Goal: Task Accomplishment & Management: Complete application form

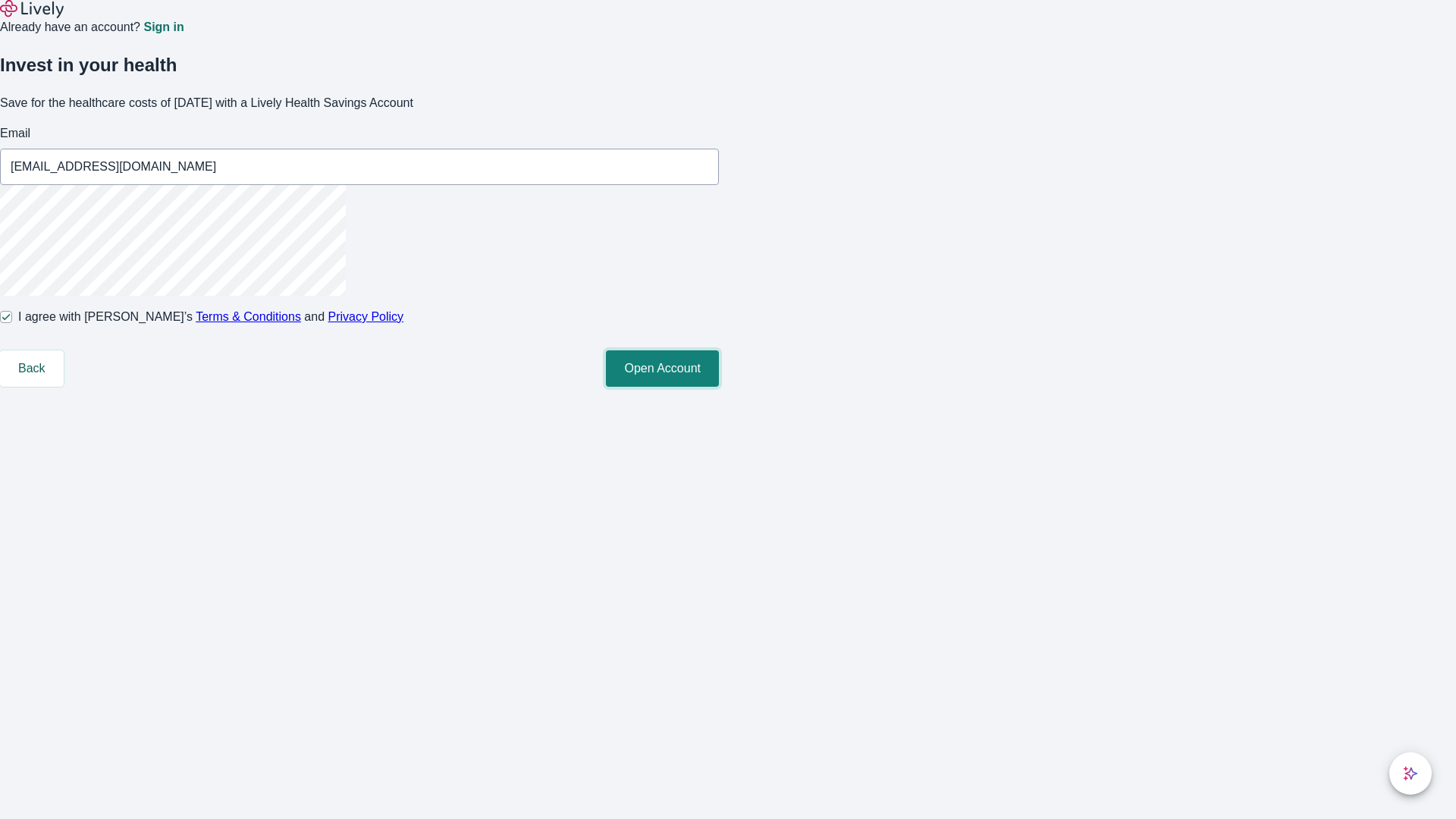
click at [719, 387] on button "Open Account" at bounding box center [662, 368] width 113 height 36
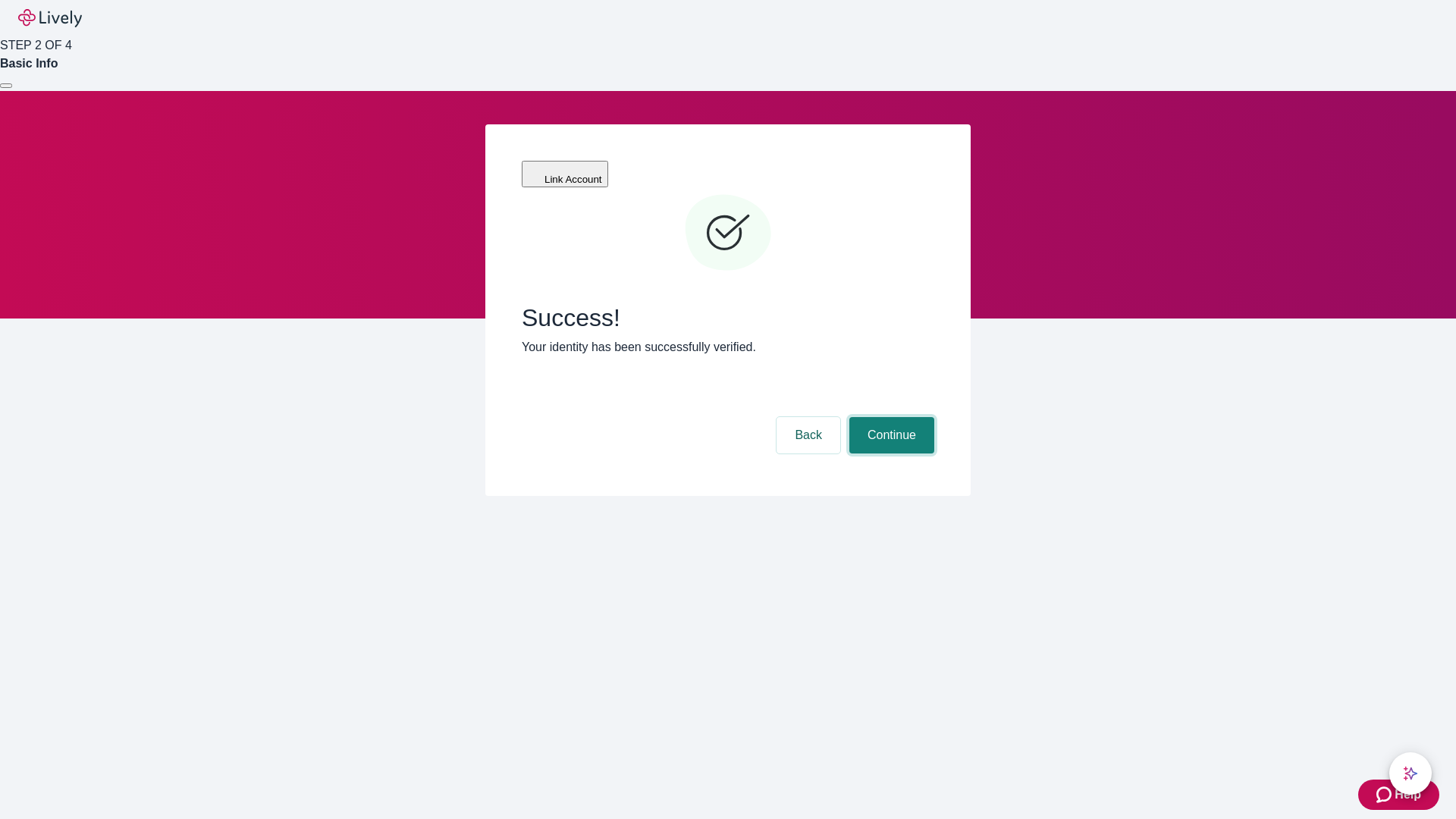
click at [889, 417] on button "Continue" at bounding box center [892, 435] width 85 height 36
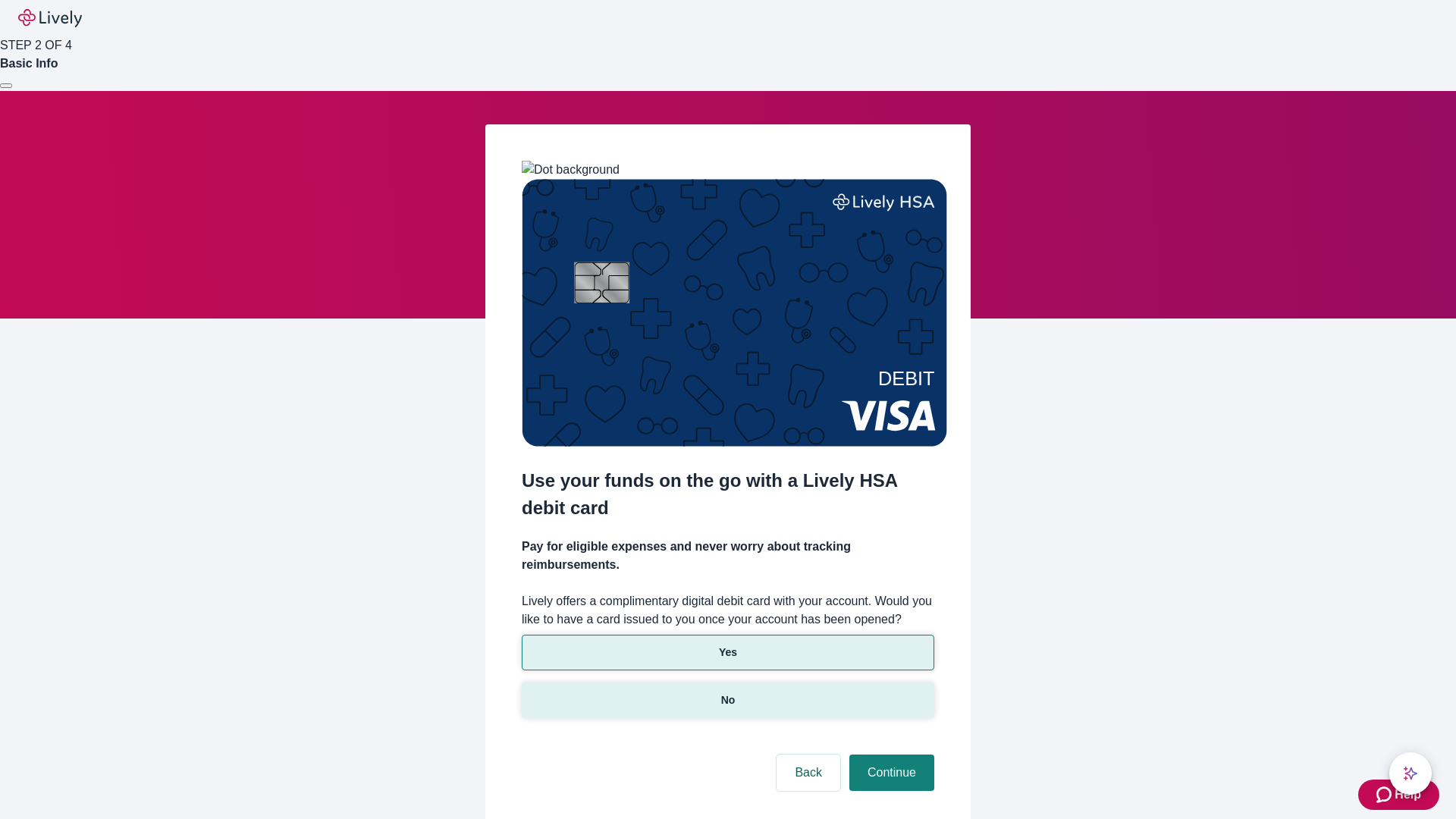
click at [727, 693] on p "No" at bounding box center [729, 701] width 15 height 16
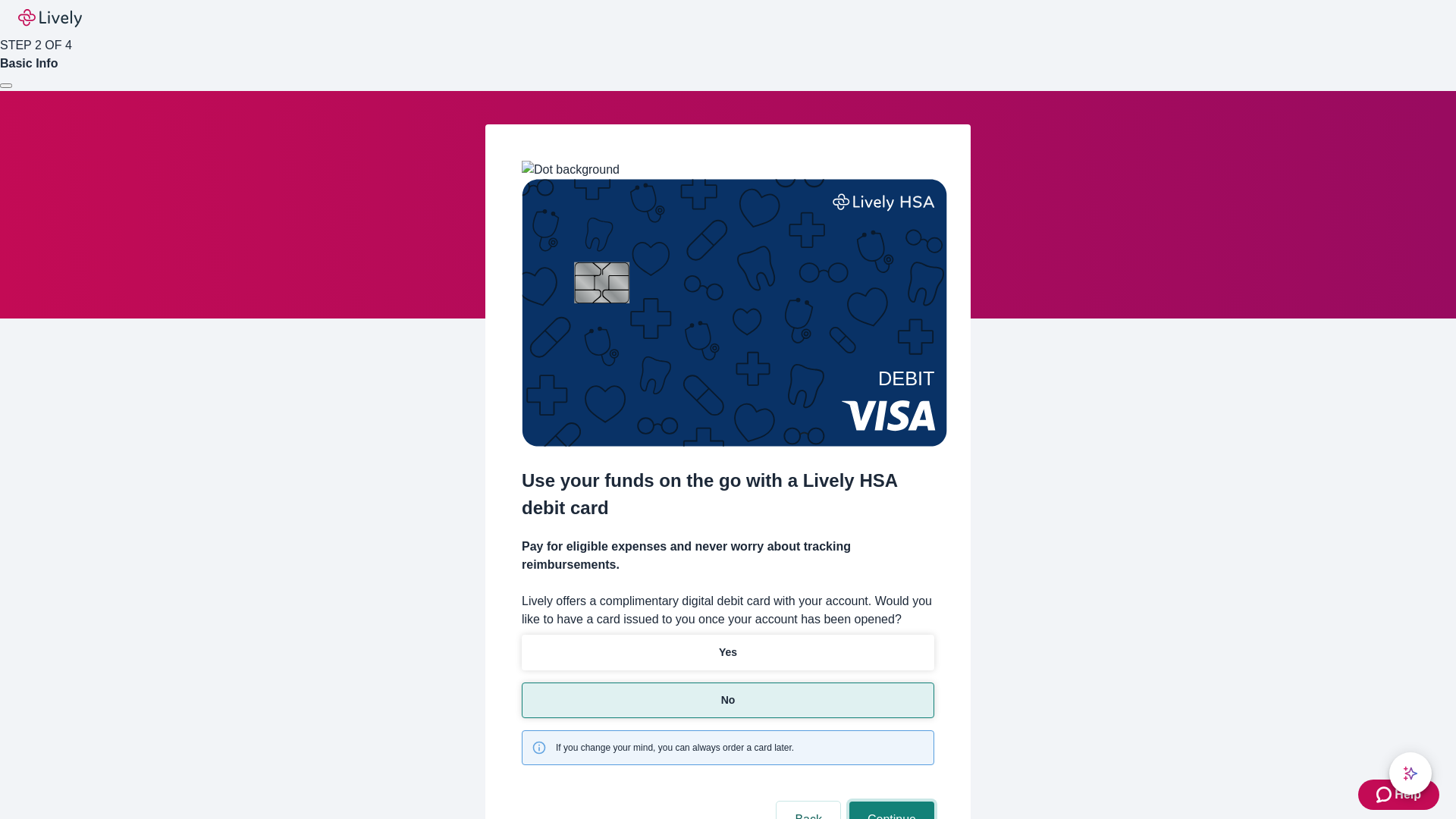
click at [889, 802] on button "Continue" at bounding box center [892, 820] width 85 height 36
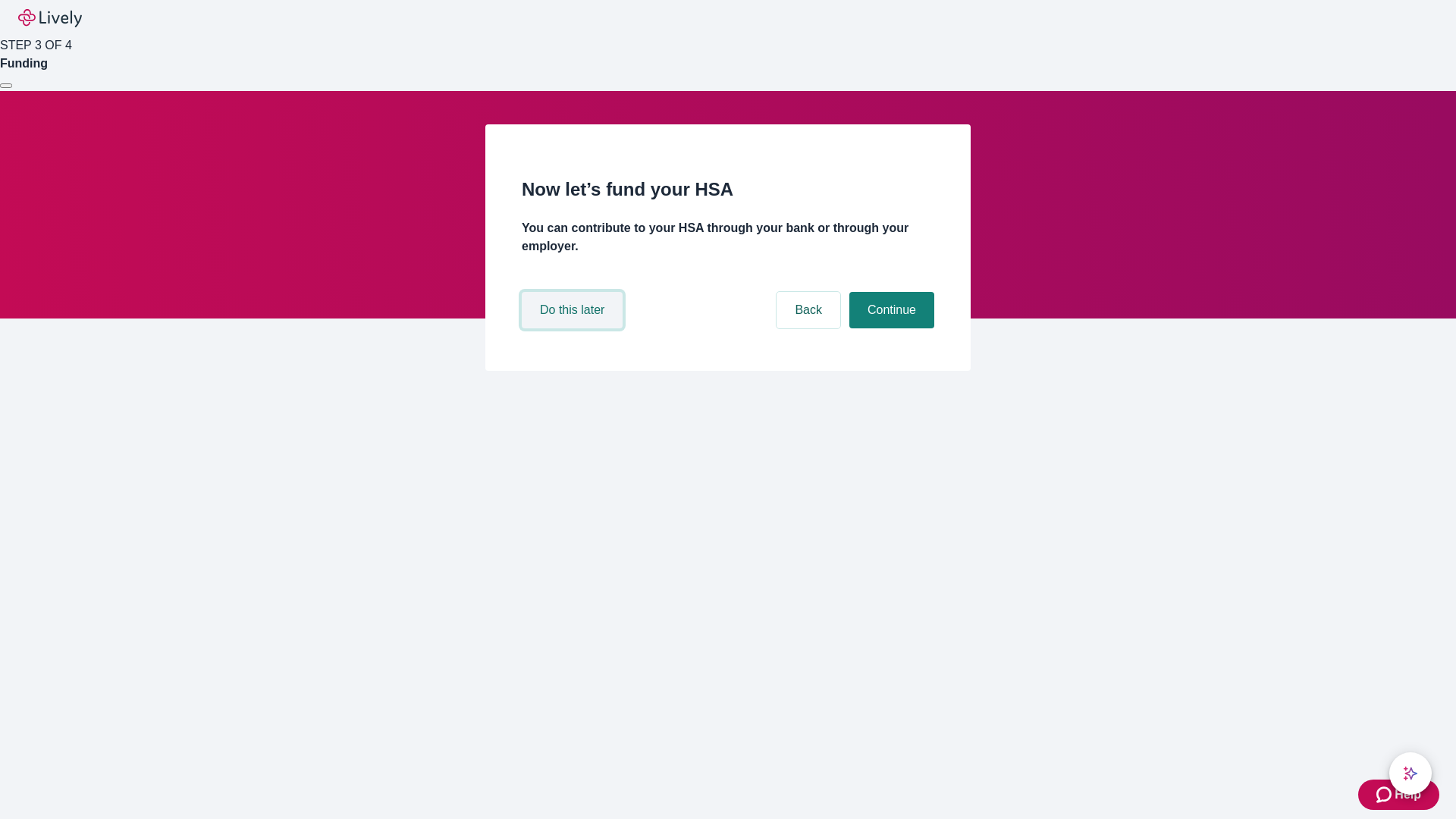
click at [574, 328] on button "Do this later" at bounding box center [572, 310] width 101 height 36
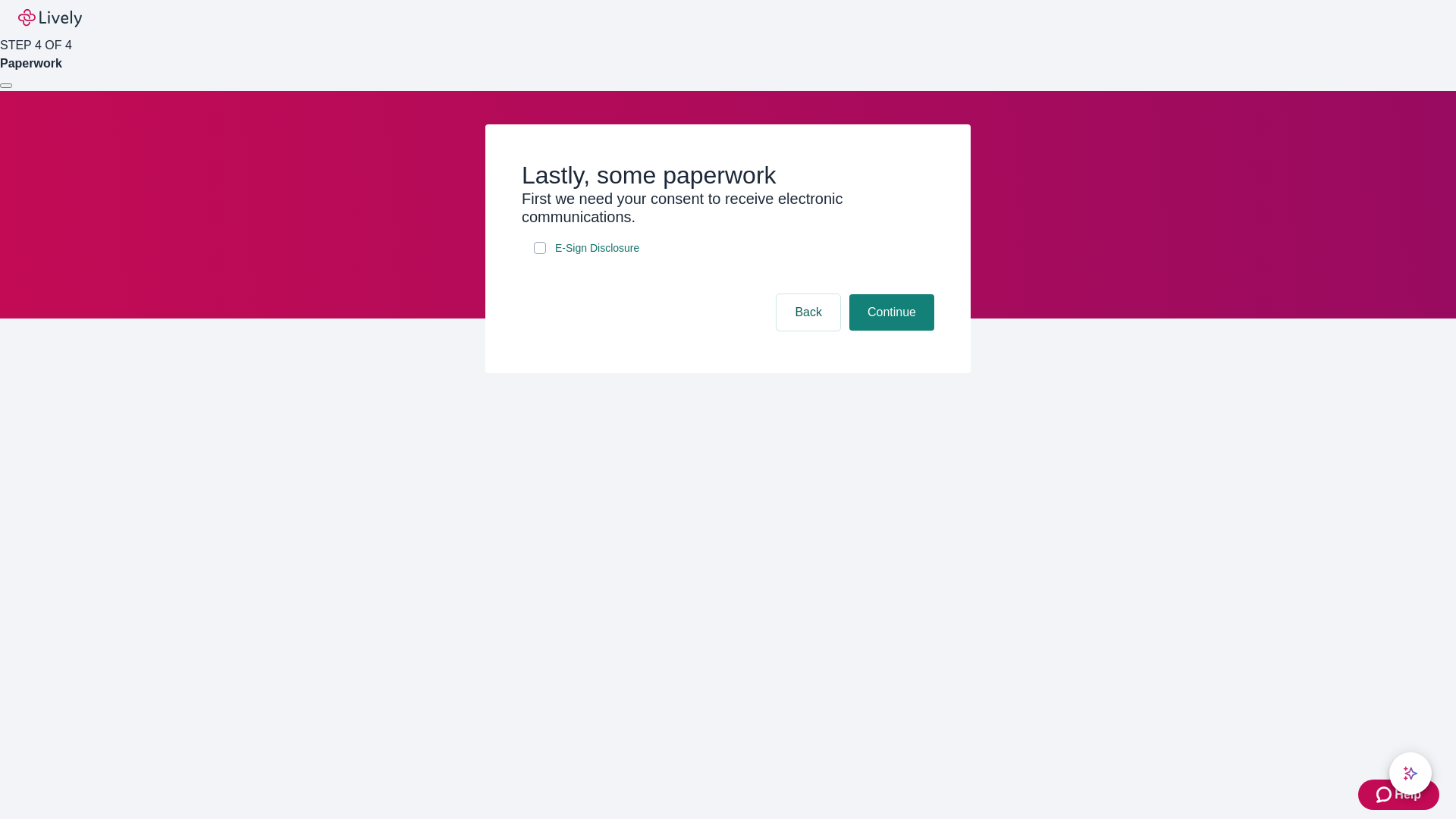
click at [540, 254] on input "E-Sign Disclosure" at bounding box center [539, 248] width 12 height 12
checkbox input "true"
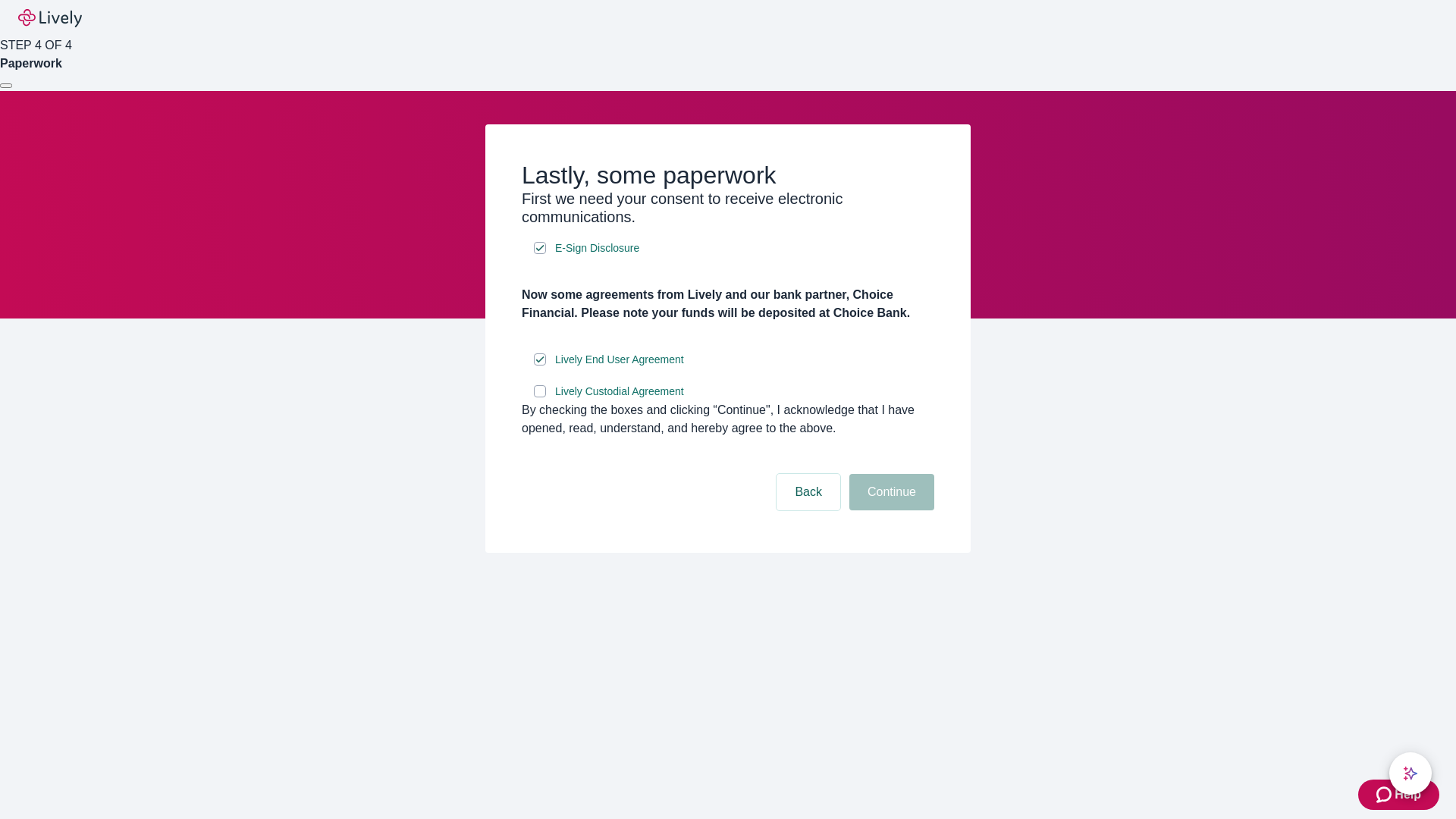
click at [540, 397] on input "Lively Custodial Agreement" at bounding box center [539, 391] width 12 height 12
checkbox input "true"
click at [889, 511] on button "Continue" at bounding box center [892, 492] width 85 height 36
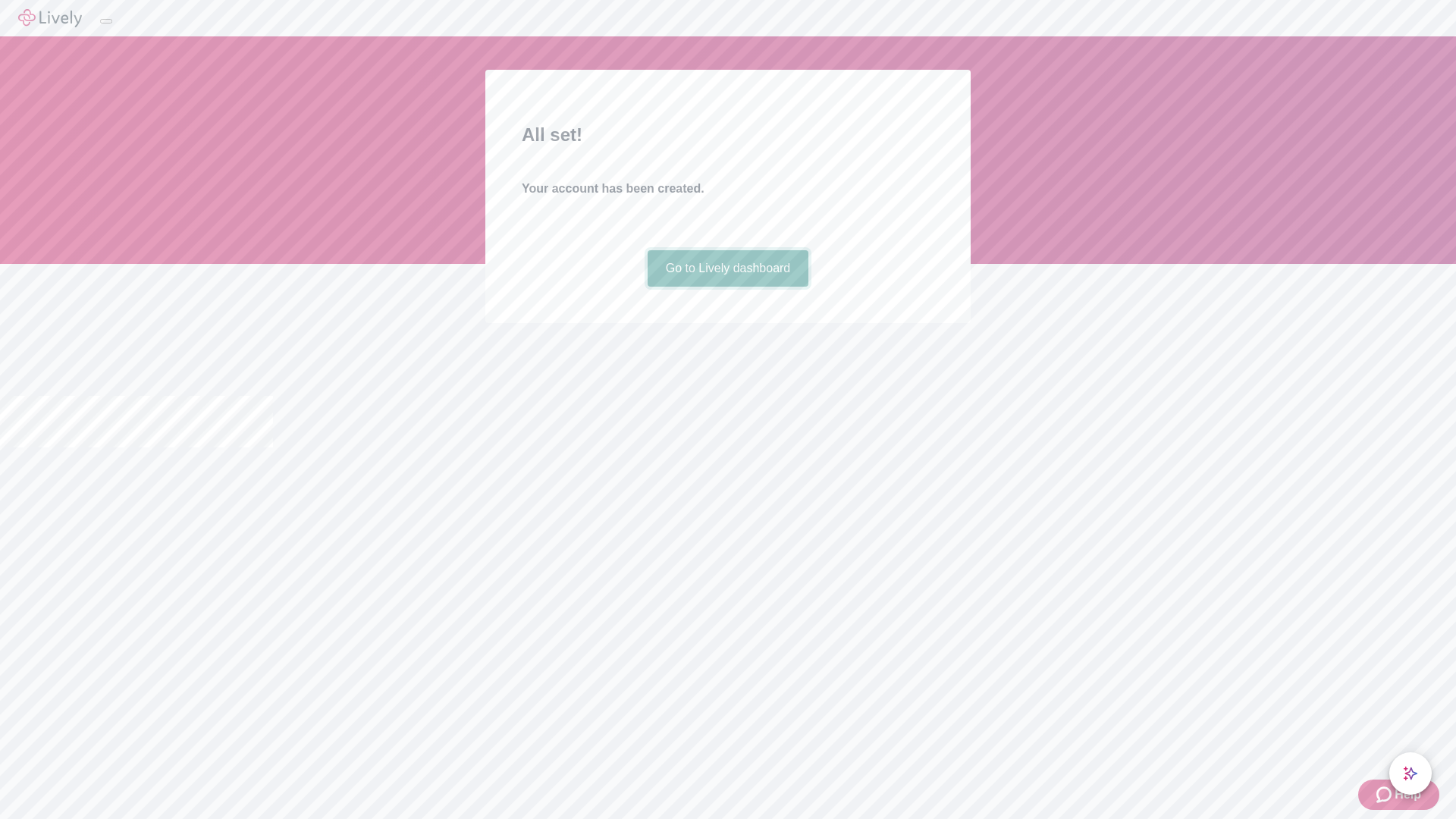
click at [727, 287] on link "Go to Lively dashboard" at bounding box center [728, 268] width 161 height 36
